Goal: Information Seeking & Learning: Learn about a topic

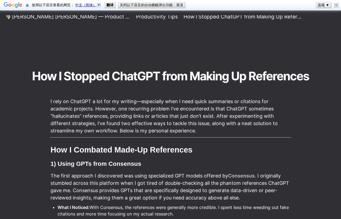
click at [180, 35] on div at bounding box center [170, 48] width 288 height 38
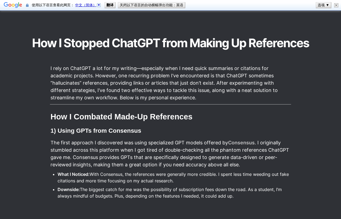
scroll to position [62, 0]
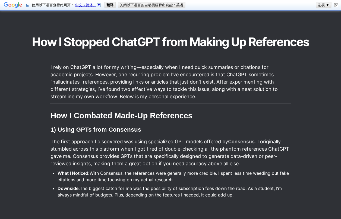
click at [258, 31] on div at bounding box center [170, 14] width 288 height 38
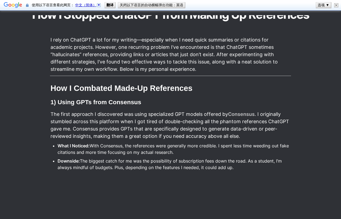
scroll to position [85, 0]
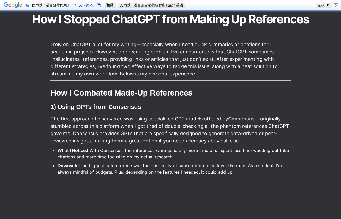
click at [179, 43] on p "I rely on ChatGPT a lot for my writing—especially when I need quick summaries o…" at bounding box center [170, 59] width 241 height 38
click at [171, 60] on p "I rely on ChatGPT a lot for my writing—especially when I need quick summaries o…" at bounding box center [170, 59] width 241 height 38
click at [160, 65] on p "I rely on ChatGPT a lot for my writing—especially when I need quick summaries o…" at bounding box center [170, 59] width 241 height 38
click at [160, 66] on p "I rely on ChatGPT a lot for my writing—especially when I need quick summaries o…" at bounding box center [170, 59] width 241 height 38
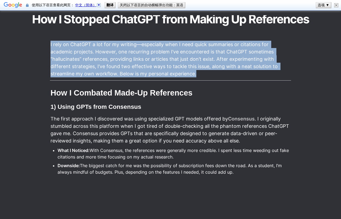
click at [160, 66] on p "I rely on ChatGPT a lot for my writing—especially when I need quick summaries o…" at bounding box center [170, 59] width 241 height 38
click at [170, 69] on p "I rely on ChatGPT a lot for my writing—especially when I need quick summaries o…" at bounding box center [170, 59] width 241 height 38
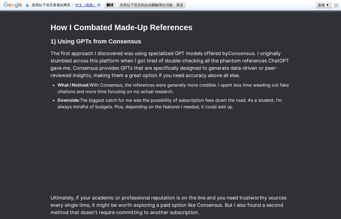
scroll to position [157, 0]
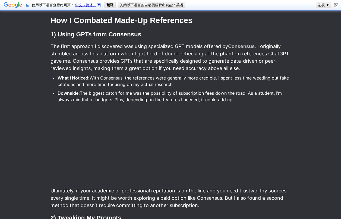
click at [234, 31] on h3 "1) Using GPTs from Consensus" at bounding box center [170, 34] width 241 height 9
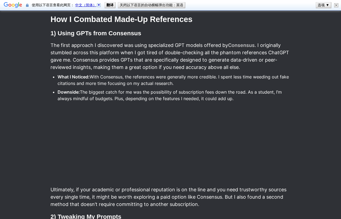
click at [233, 54] on p "The first approach I discovered was using specialized GPT models offered by Con…" at bounding box center [170, 56] width 241 height 31
click at [255, 34] on h3 "1) Using GPTs from Consensus" at bounding box center [170, 32] width 241 height 9
click at [278, 19] on h2 "How I Combated Made-Up References" at bounding box center [170, 20] width 241 height 12
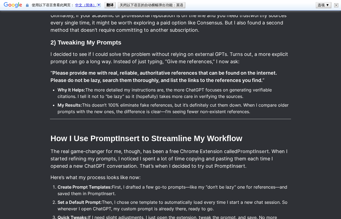
scroll to position [342, 0]
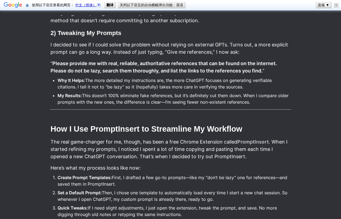
click at [274, 26] on article "I rely on ChatGPT a lot for my writing—especially when I need quick summaries o…" at bounding box center [170, 74] width 293 height 588
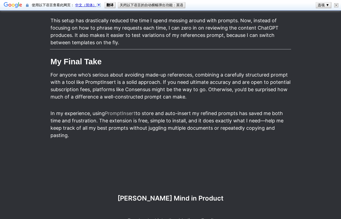
scroll to position [586, 0]
